Goal: Information Seeking & Learning: Learn about a topic

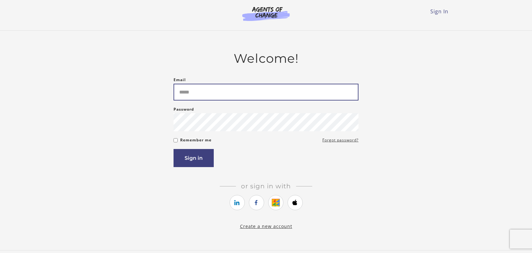
click at [206, 95] on input "Email" at bounding box center [265, 92] width 185 height 17
type input "**********"
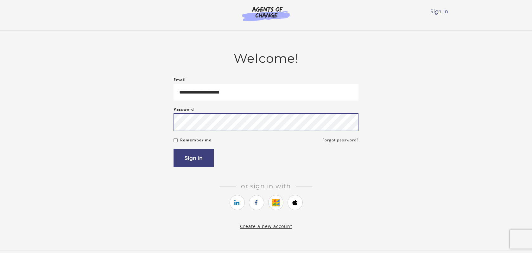
click at [173, 149] on button "Sign in" at bounding box center [193, 158] width 40 height 18
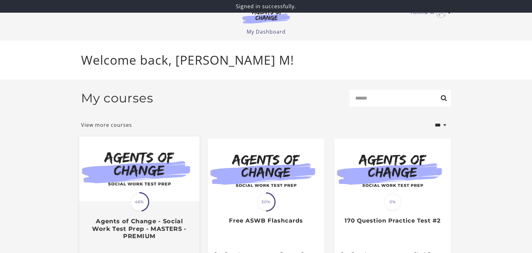
click at [143, 153] on img at bounding box center [139, 168] width 120 height 65
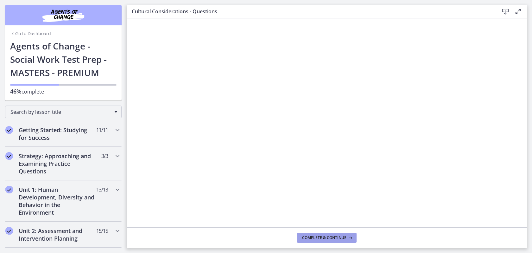
click at [319, 234] on button "Complete & continue" at bounding box center [326, 237] width 59 height 10
click at [315, 236] on span "Complete & continue" at bounding box center [324, 237] width 44 height 5
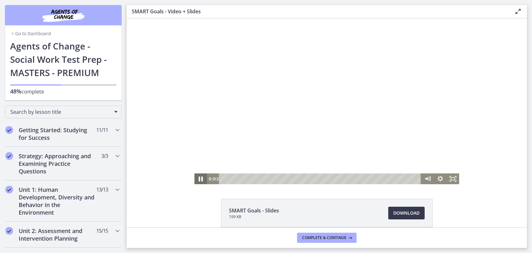
click at [199, 180] on icon "Pause" at bounding box center [201, 178] width 4 height 5
